Goal: Find specific page/section: Find specific page/section

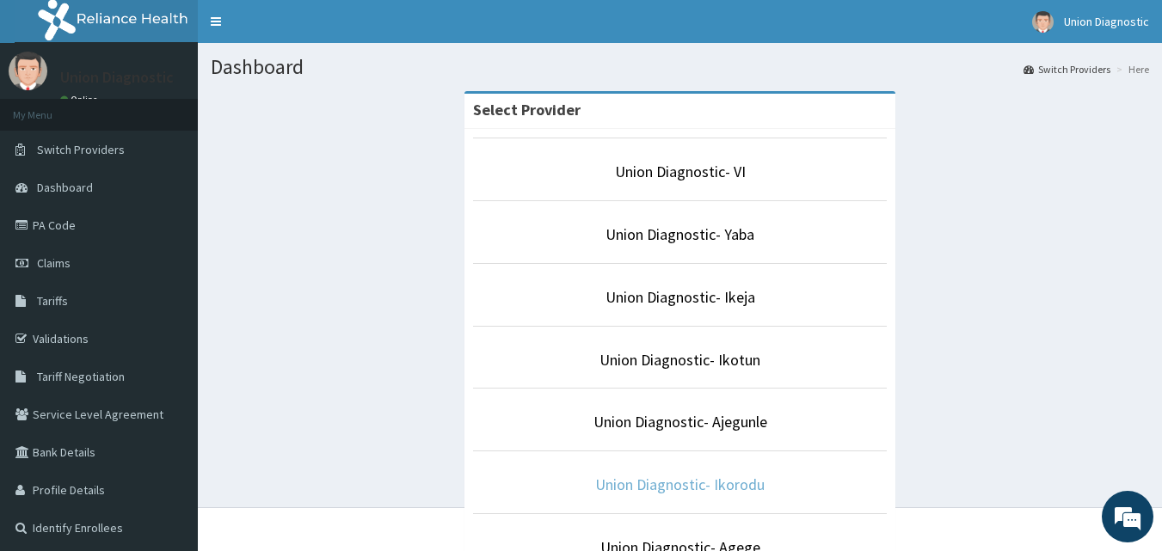
click at [727, 488] on link "Union Diagnostic- Ikorodu" at bounding box center [679, 485] width 169 height 20
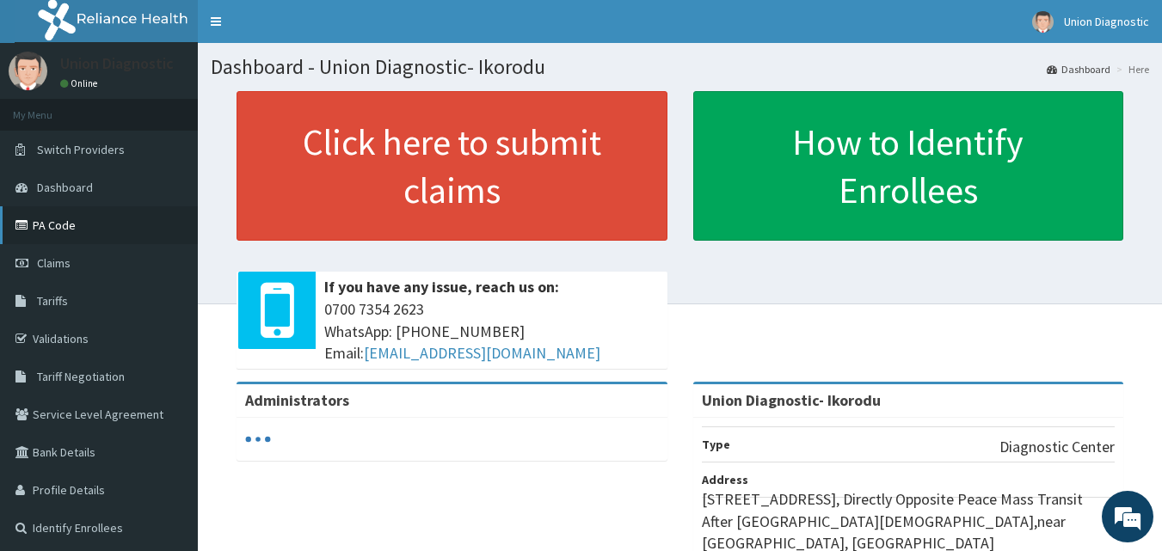
click at [60, 227] on link "PA Code" at bounding box center [99, 225] width 198 height 38
